Goal: Complete application form

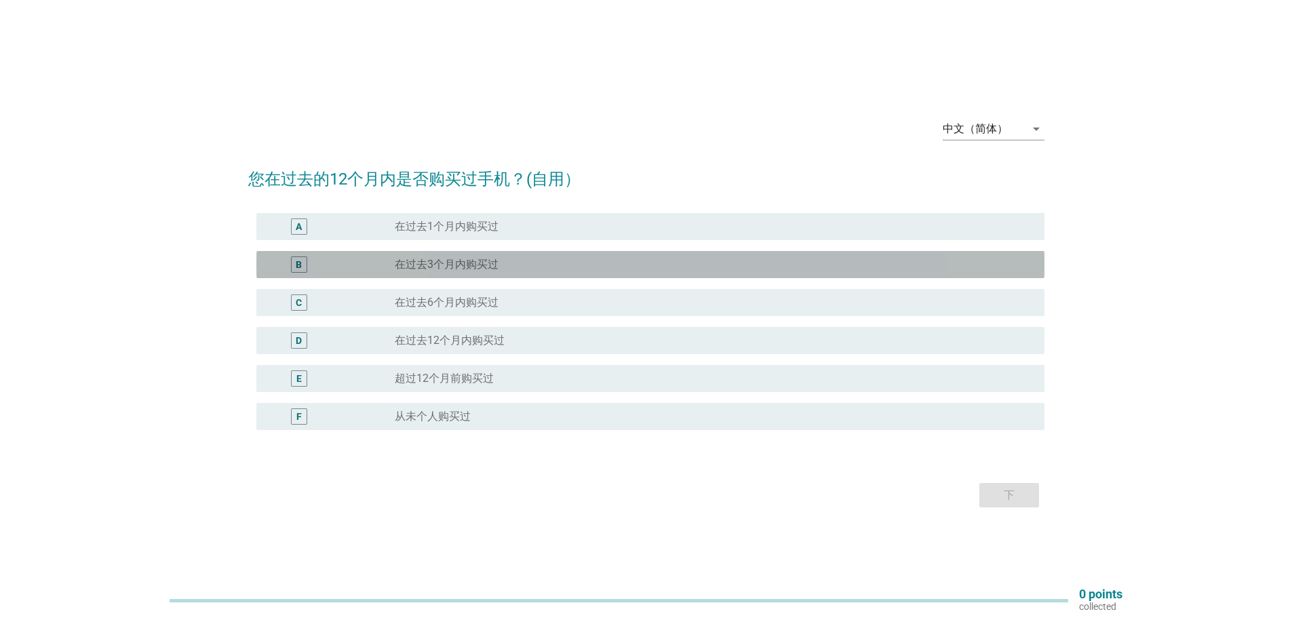
click at [467, 267] on label "在过去3个月内购买过" at bounding box center [447, 265] width 104 height 14
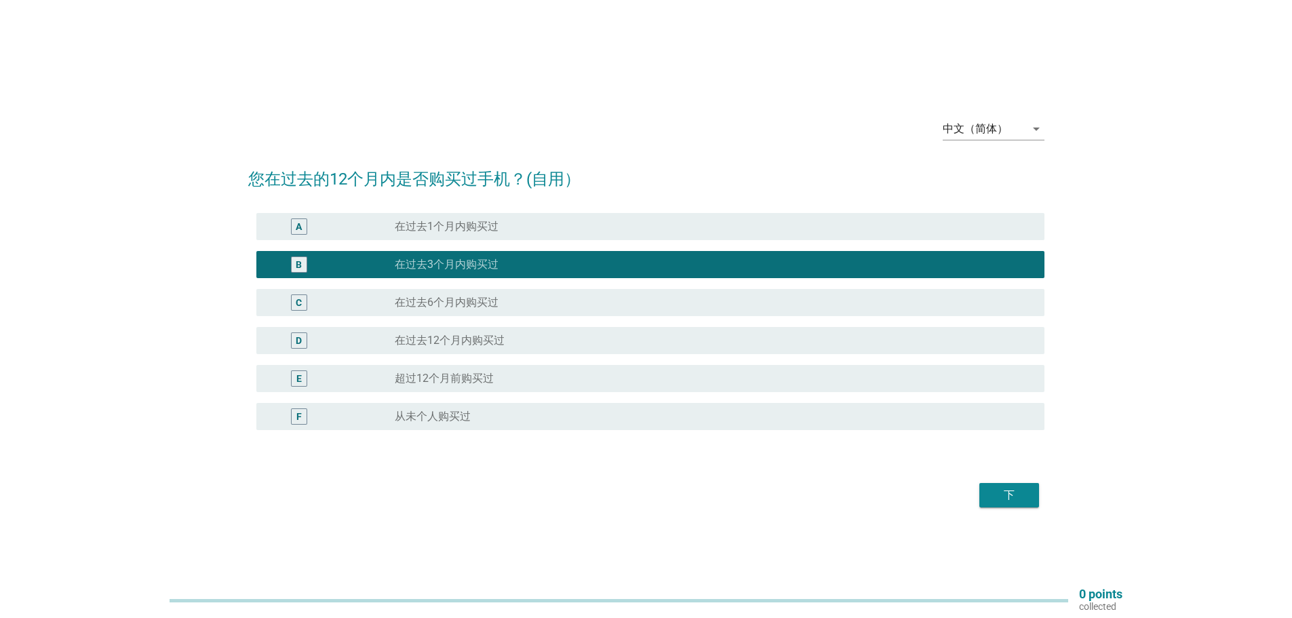
click at [1019, 495] on div "下" at bounding box center [1010, 495] width 38 height 16
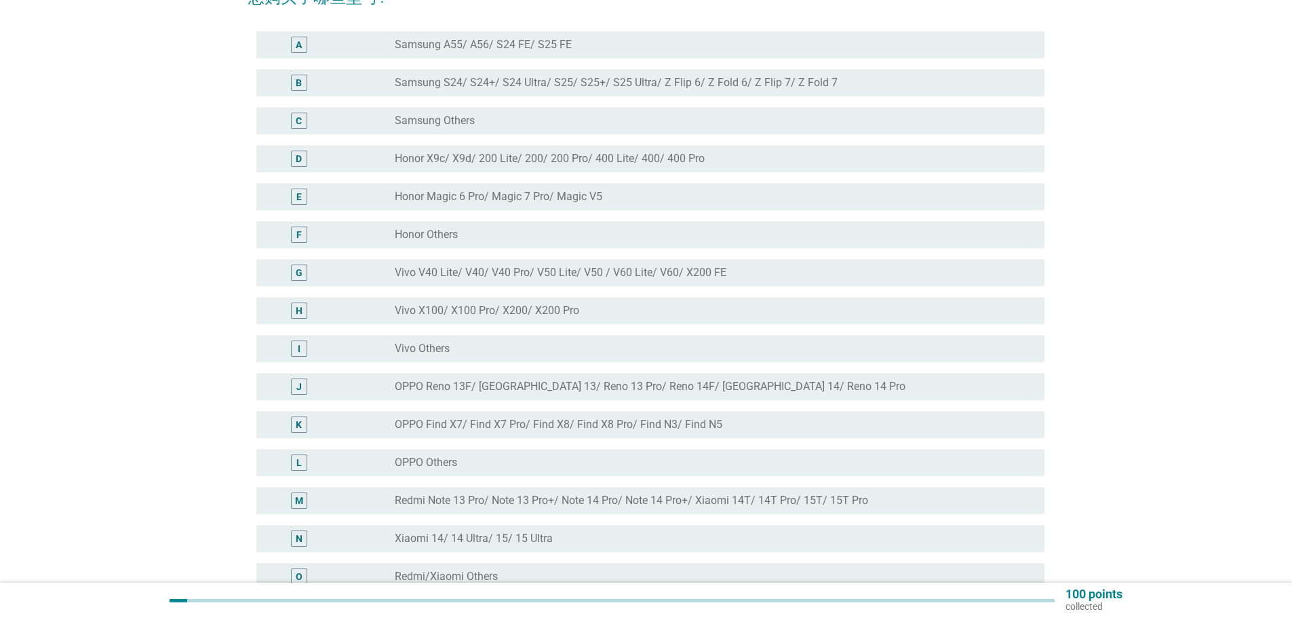
scroll to position [271, 0]
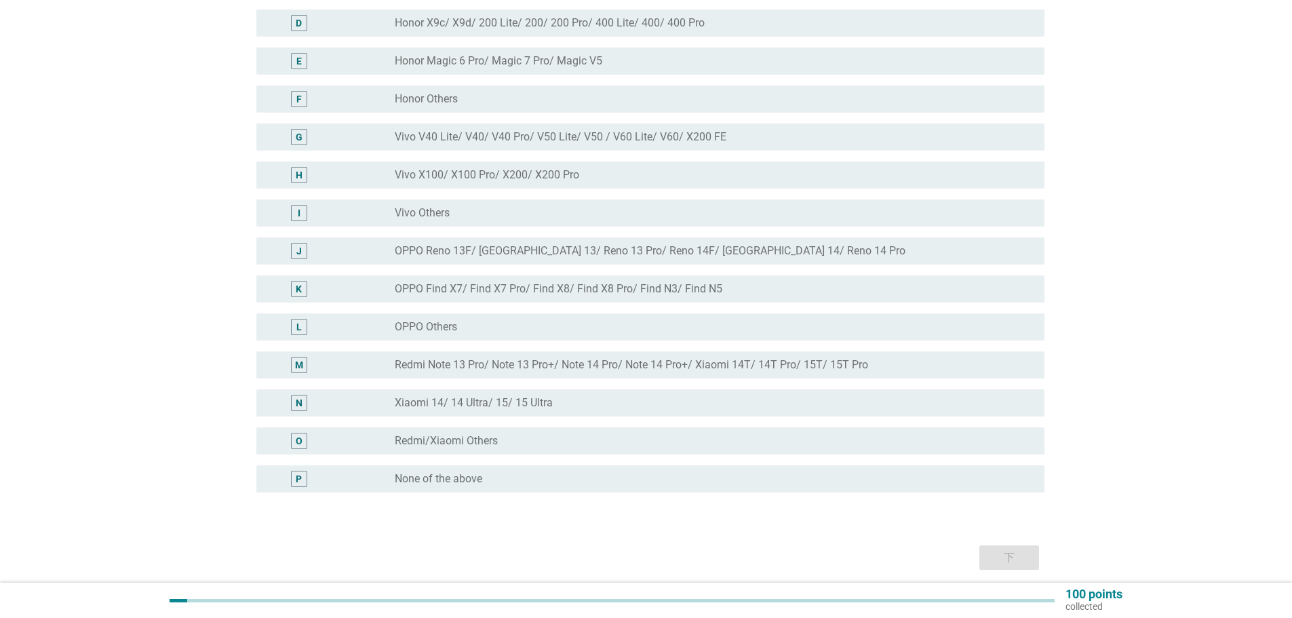
click at [450, 441] on label "Redmi/Xiaomi Others" at bounding box center [446, 441] width 103 height 14
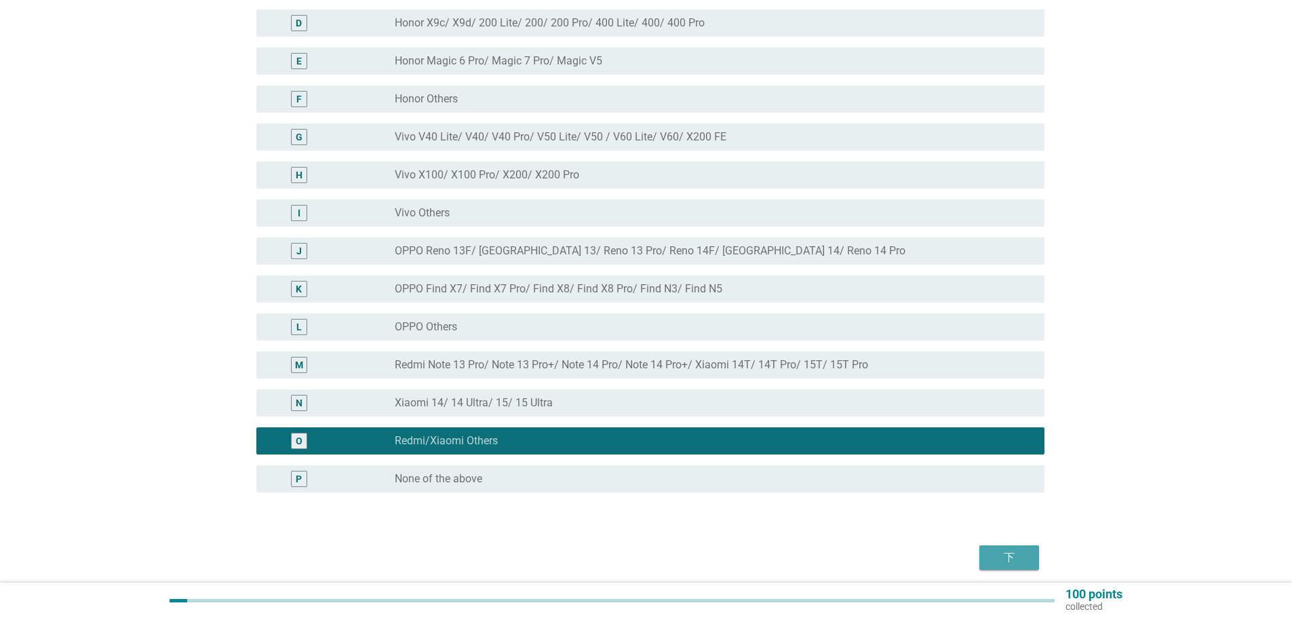
click at [1009, 554] on div "下" at bounding box center [1010, 558] width 38 height 16
